Goal: Find specific page/section: Find specific page/section

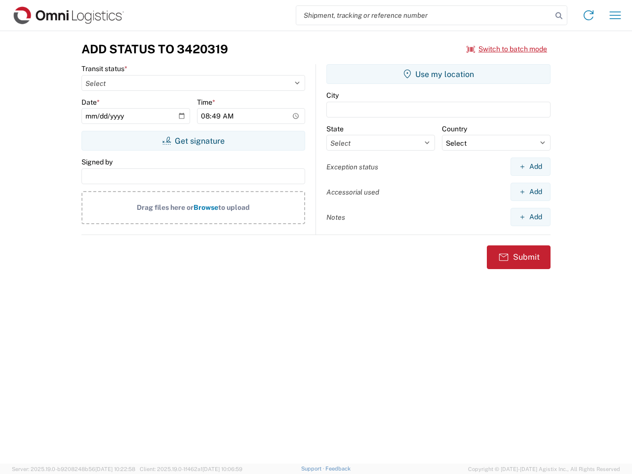
click at [424, 15] on input "search" at bounding box center [424, 15] width 256 height 19
click at [559, 16] on icon at bounding box center [559, 16] width 14 height 14
click at [589, 15] on icon at bounding box center [589, 15] width 16 height 16
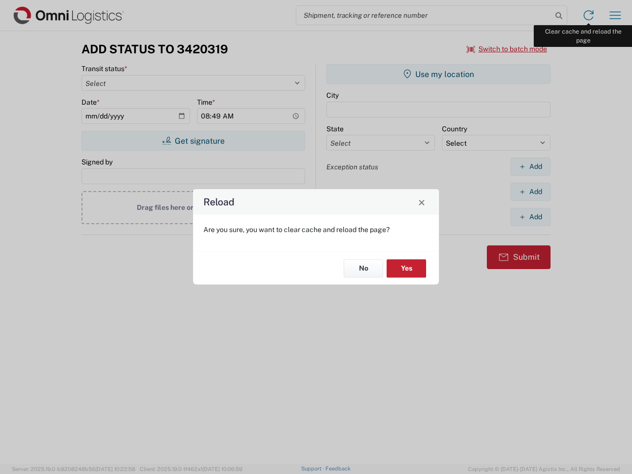
click at [616, 15] on div "Reload Are you sure, you want to clear cache and reload the page? No Yes" at bounding box center [316, 237] width 632 height 474
click at [507, 49] on div "Reload Are you sure, you want to clear cache and reload the page? No Yes" at bounding box center [316, 237] width 632 height 474
click at [193, 141] on div "Reload Are you sure, you want to clear cache and reload the page? No Yes" at bounding box center [316, 237] width 632 height 474
click at [439, 74] on div "Reload Are you sure, you want to clear cache and reload the page? No Yes" at bounding box center [316, 237] width 632 height 474
click at [531, 166] on div "Reload Are you sure, you want to clear cache and reload the page? No Yes" at bounding box center [316, 237] width 632 height 474
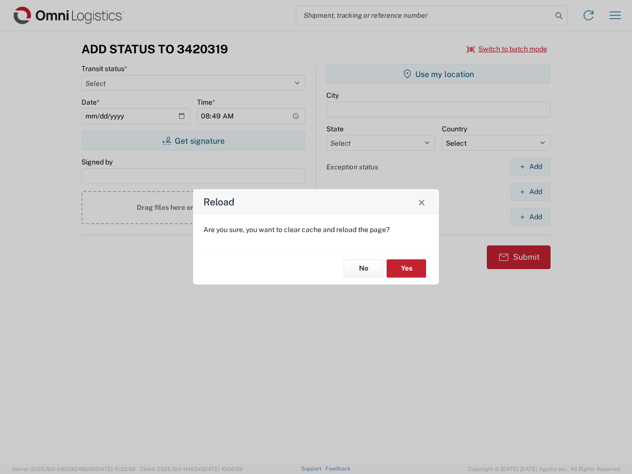
click at [531, 192] on div "Reload Are you sure, you want to clear cache and reload the page? No Yes" at bounding box center [316, 237] width 632 height 474
click at [531, 217] on div "Reload Are you sure, you want to clear cache and reload the page? No Yes" at bounding box center [316, 237] width 632 height 474
